Goal: Information Seeking & Learning: Find specific fact

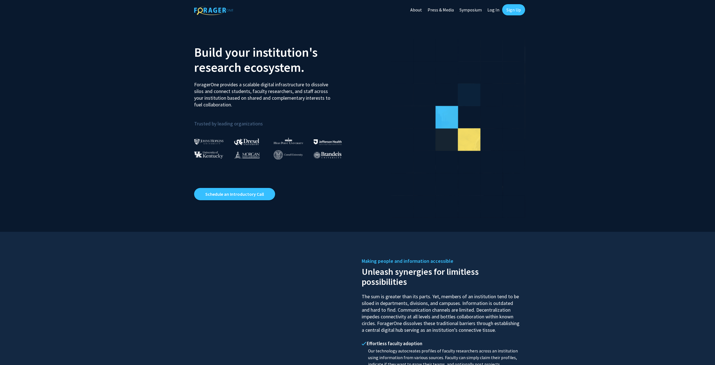
click at [495, 11] on link "Log In" at bounding box center [494, 10] width 18 height 20
select select
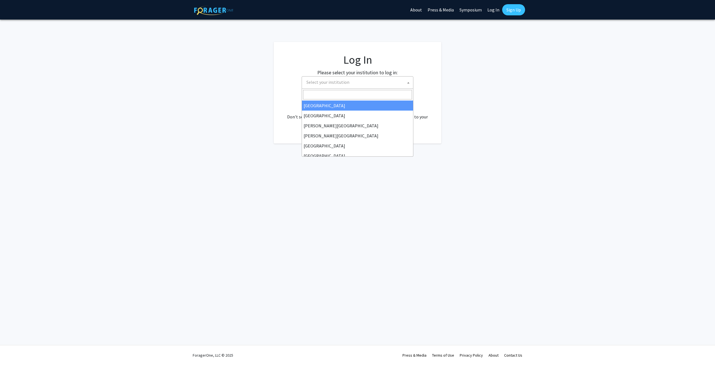
click at [345, 87] on span "Select your institution" at bounding box center [358, 82] width 109 height 11
type input "University of Mar"
select select "31"
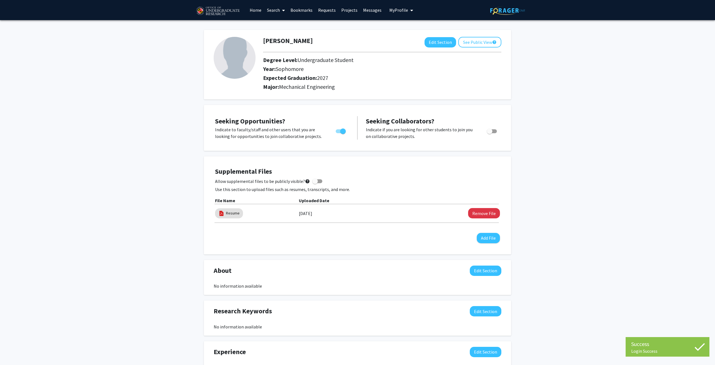
click at [154, 119] on div "[PERSON_NAME] Edit Section See Public View help Degree Level: Undergraduate Stu…" at bounding box center [357, 268] width 715 height 496
click at [283, 12] on icon at bounding box center [283, 10] width 3 height 4
click at [276, 10] on link "Search" at bounding box center [275, 10] width 23 height 20
click at [286, 25] on span "Faculty/Staff" at bounding box center [284, 25] width 41 height 11
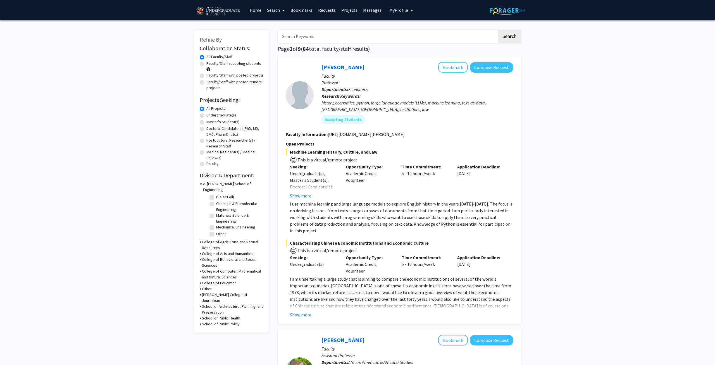
click at [216, 224] on label "Mechanical Engineering" at bounding box center [235, 227] width 39 height 6
click at [216, 224] on input "Mechanical Engineering" at bounding box center [218, 226] width 4 height 4
checkbox input "true"
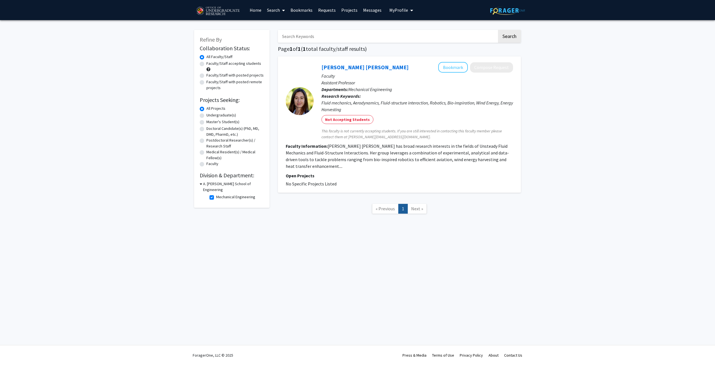
click at [199, 182] on div "Refine By Collaboration Status: Collaboration Status All Faculty/Staff Collabor…" at bounding box center [231, 119] width 75 height 178
click at [200, 183] on icon at bounding box center [201, 184] width 3 height 6
click at [202, 185] on h3 "A. [PERSON_NAME] School of Engineering" at bounding box center [233, 187] width 62 height 12
click at [216, 194] on label "Mechanical Engineering" at bounding box center [235, 197] width 39 height 6
click at [216, 194] on input "Mechanical Engineering" at bounding box center [218, 196] width 4 height 4
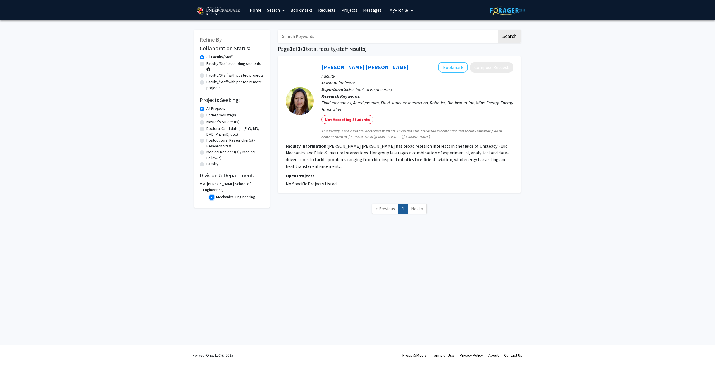
checkbox input "false"
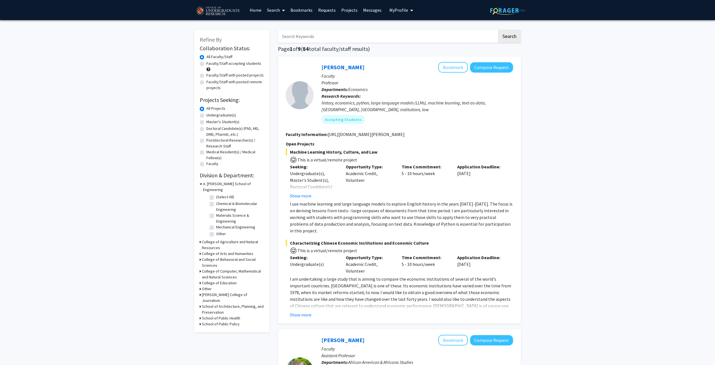
click at [216, 194] on label "(Select All)" at bounding box center [225, 197] width 18 height 6
click at [216, 194] on input "(Select All)" at bounding box center [218, 196] width 4 height 4
checkbox input "true"
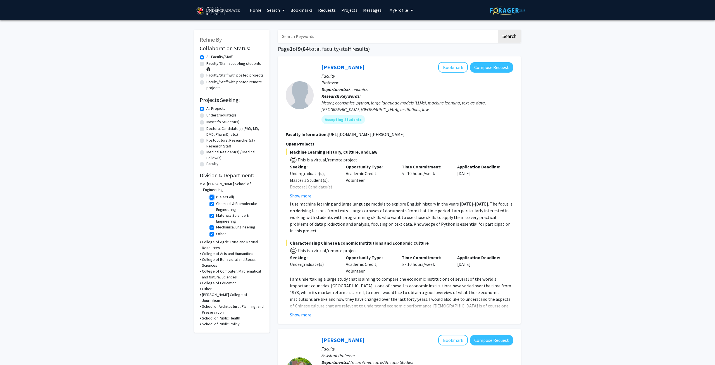
checkbox input "true"
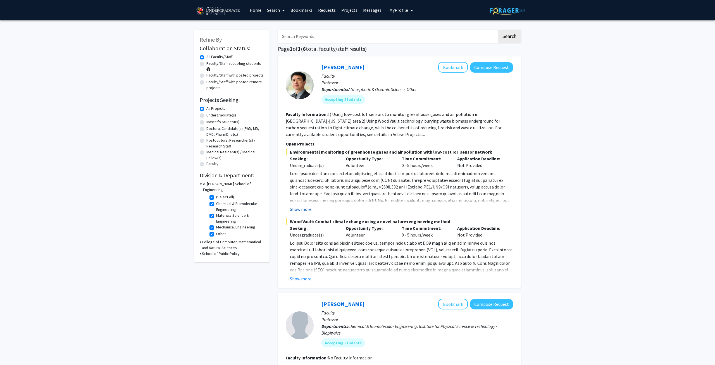
click at [304, 209] on button "Show more" at bounding box center [301, 209] width 22 height 7
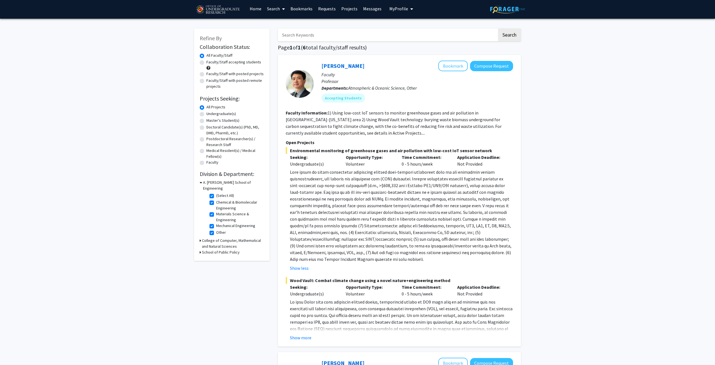
scroll to position [1, 0]
click at [216, 193] on label "(Select All)" at bounding box center [225, 196] width 18 height 6
click at [216, 193] on input "(Select All)" at bounding box center [218, 195] width 4 height 4
checkbox input "false"
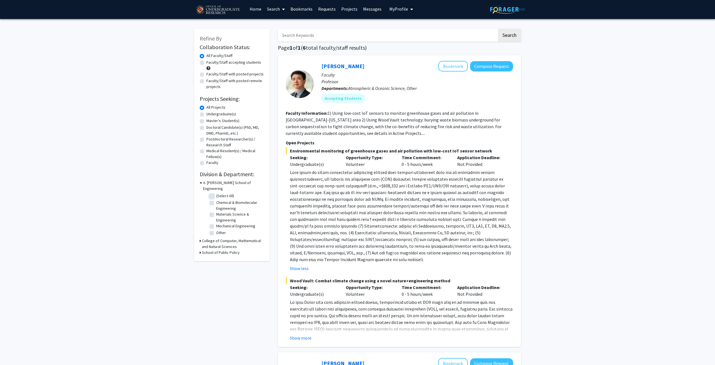
checkbox input "false"
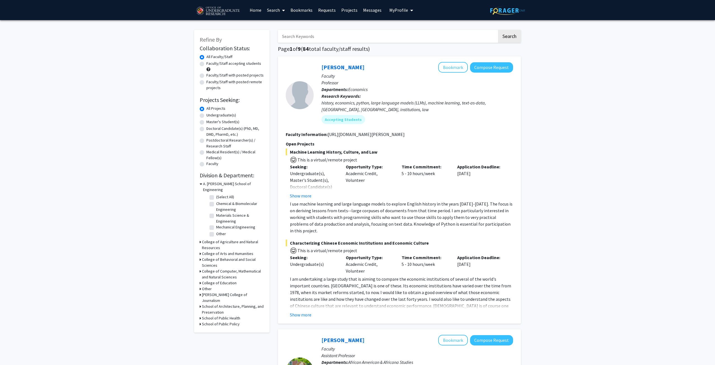
click at [345, 36] on input "Search Keywords" at bounding box center [387, 36] width 219 height 13
click at [498, 30] on button "Search" at bounding box center [509, 36] width 23 height 13
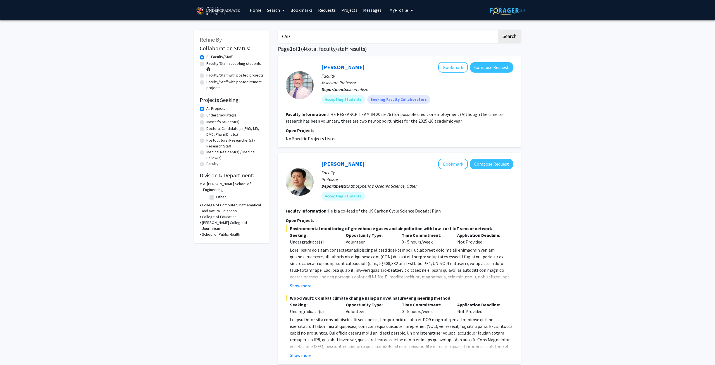
drag, startPoint x: 313, startPoint y: 40, endPoint x: 40, endPoint y: 41, distance: 272.3
click at [278, 41] on input "CAD" at bounding box center [387, 36] width 219 height 13
click at [498, 30] on button "Search" at bounding box center [509, 36] width 23 height 13
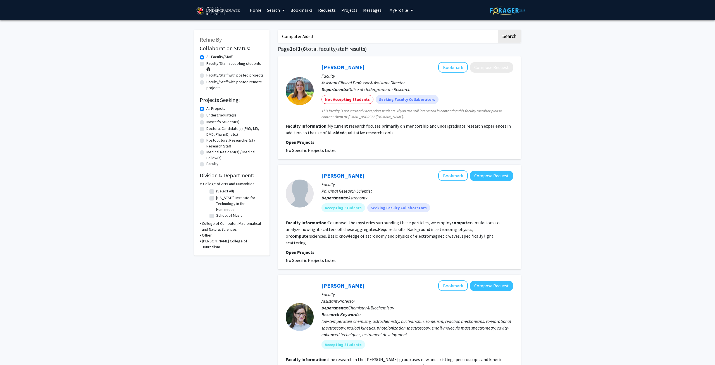
drag, startPoint x: 342, startPoint y: 34, endPoint x: 301, endPoint y: 28, distance: 41.7
click at [301, 30] on input "Computer Aided" at bounding box center [387, 36] width 219 height 13
type input "Computer-Aided"
click at [498, 30] on button "Search" at bounding box center [509, 36] width 23 height 13
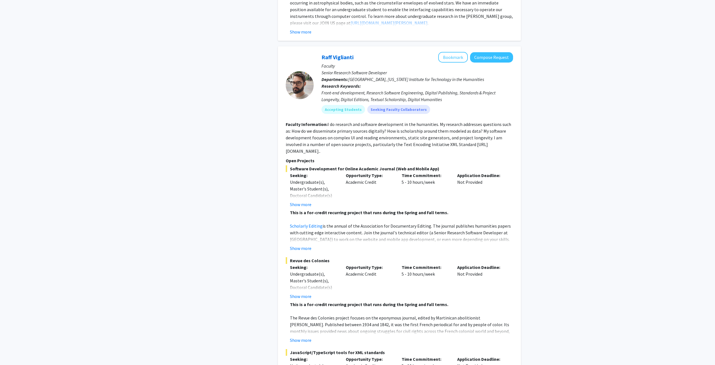
scroll to position [487, 0]
